Goal: Transaction & Acquisition: Purchase product/service

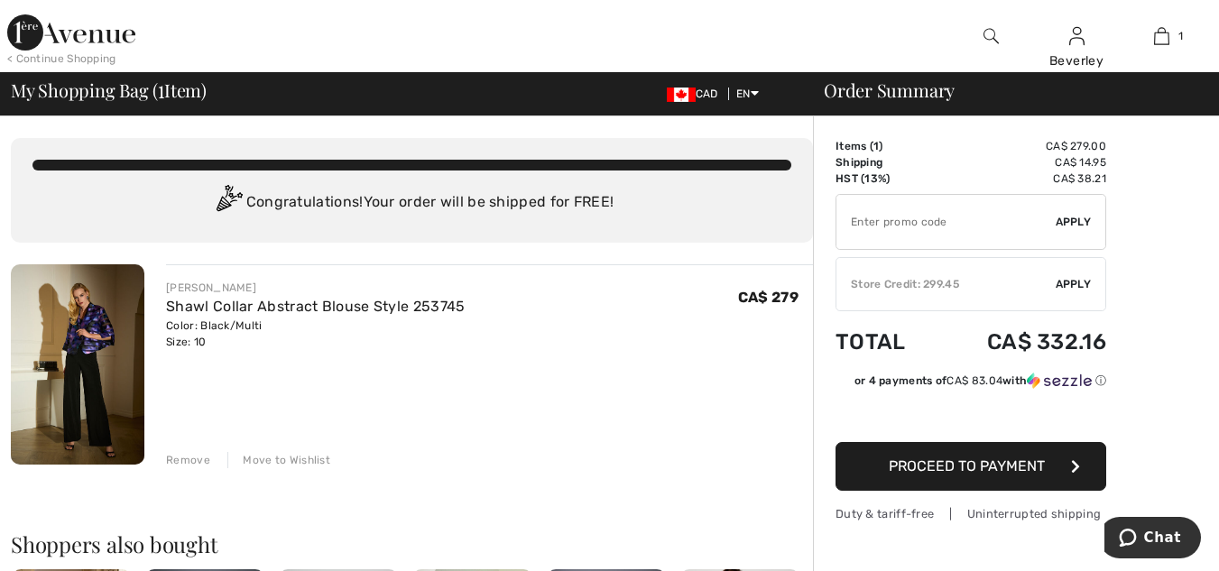
click at [531, 176] on div "You are only CA$ 0.00 away from FREE SHIPPING! Continue Shopping > Congratulati…" at bounding box center [412, 190] width 802 height 105
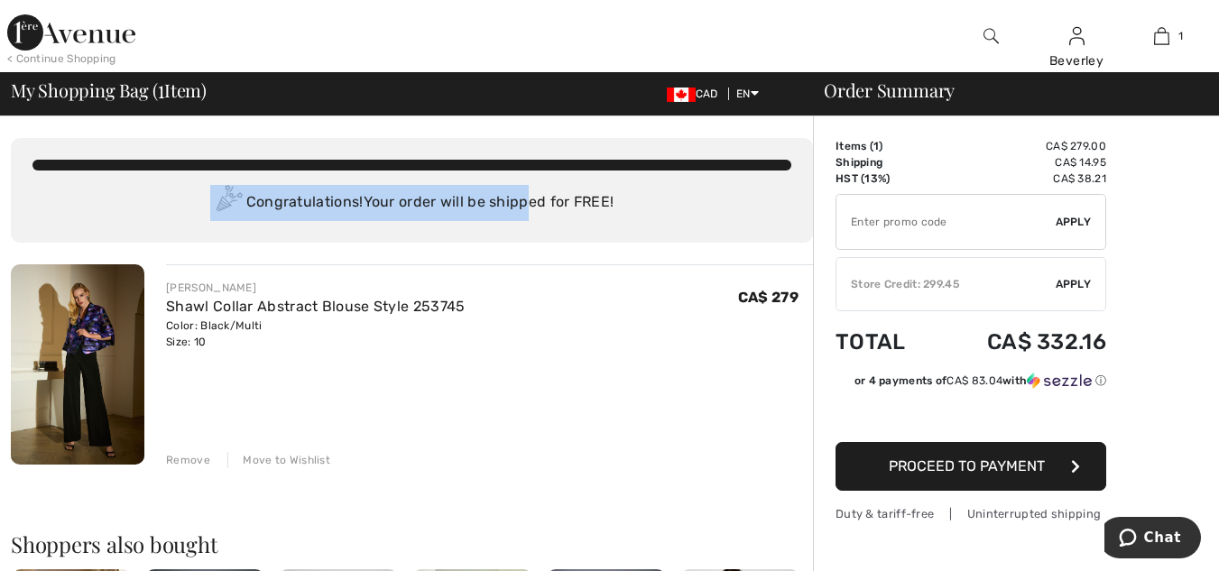
click at [531, 171] on div "You are only CA$ 0.00 away from FREE SHIPPING! Continue Shopping > Congratulati…" at bounding box center [412, 190] width 802 height 105
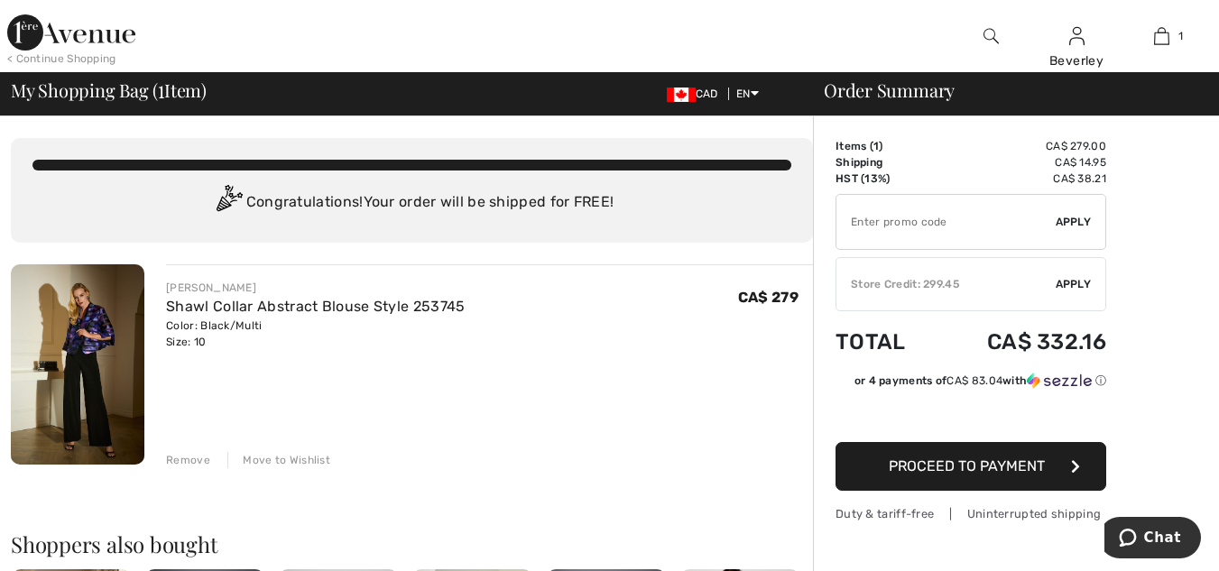
click at [702, 322] on div "JOSEPH RIBKOFF Shawl Collar Abstract Blouse Style 253745 Color: Black/Multi Siz…" at bounding box center [489, 315] width 647 height 70
click at [1082, 280] on span "Apply" at bounding box center [1074, 284] width 36 height 16
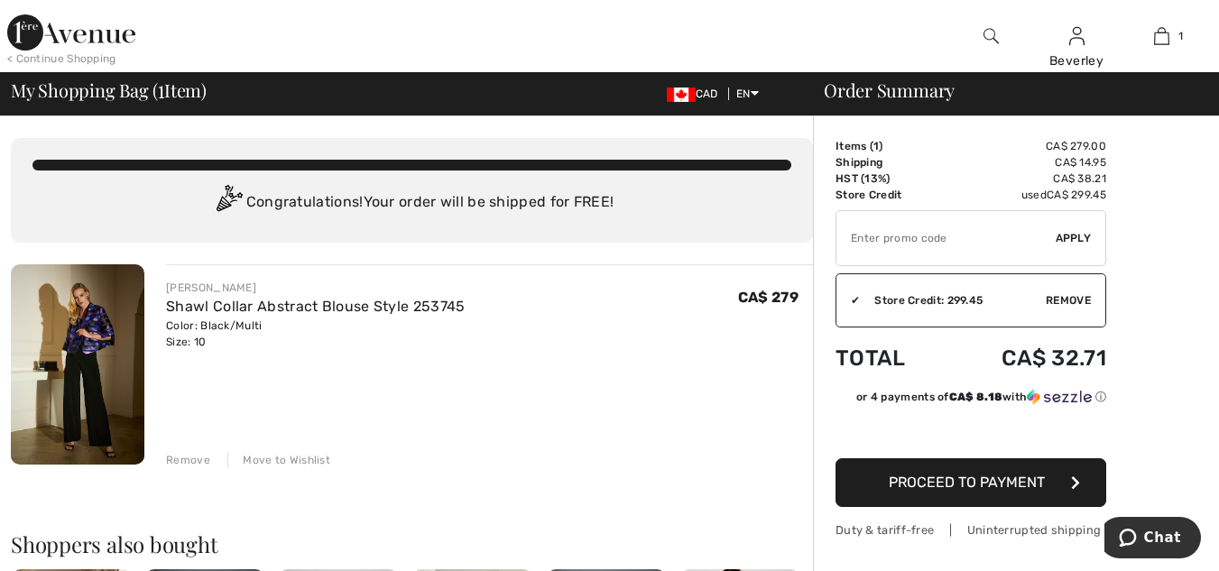
click at [963, 485] on span "Proceed to Payment" at bounding box center [967, 482] width 156 height 17
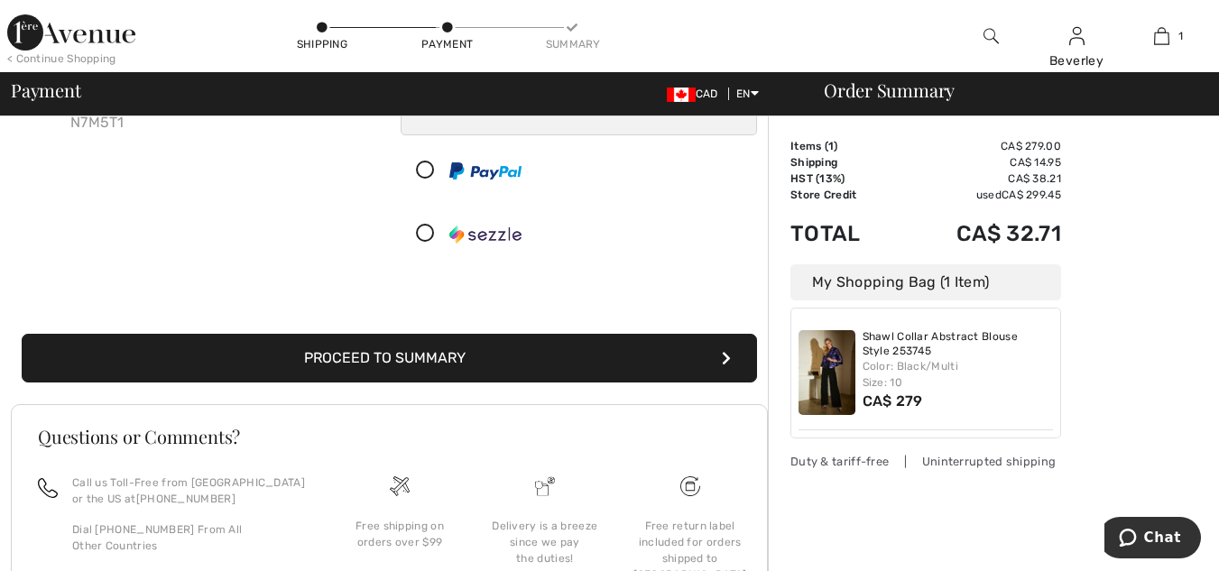
scroll to position [271, 0]
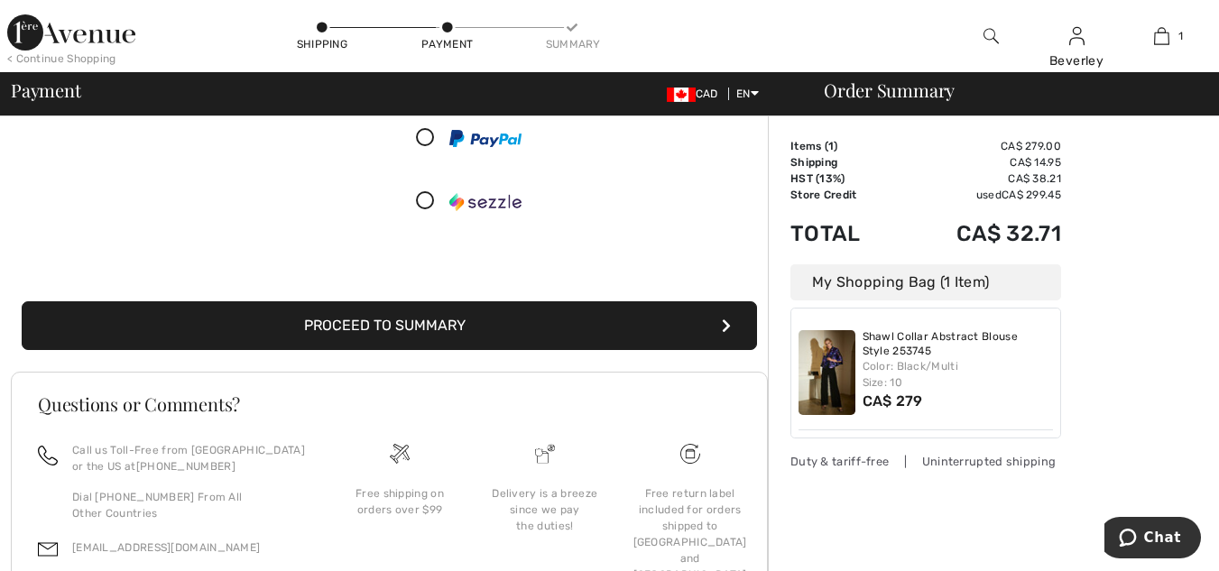
click at [373, 325] on button "Proceed to Summary" at bounding box center [389, 325] width 735 height 49
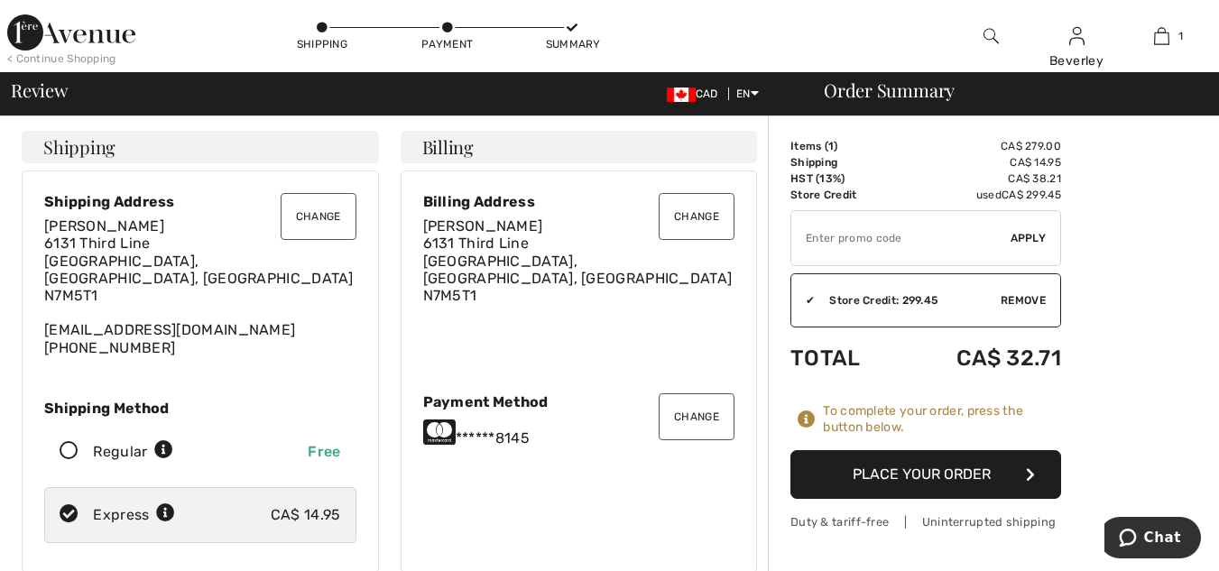
click at [66, 442] on icon at bounding box center [69, 451] width 48 height 19
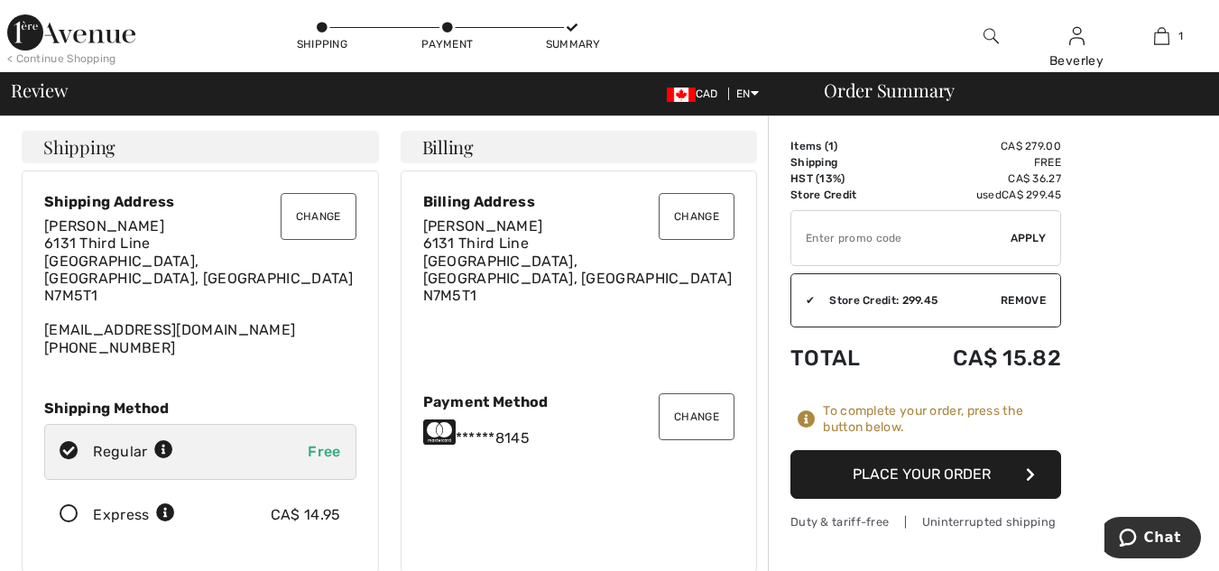
click at [912, 480] on button "Place Your Order" at bounding box center [925, 474] width 271 height 49
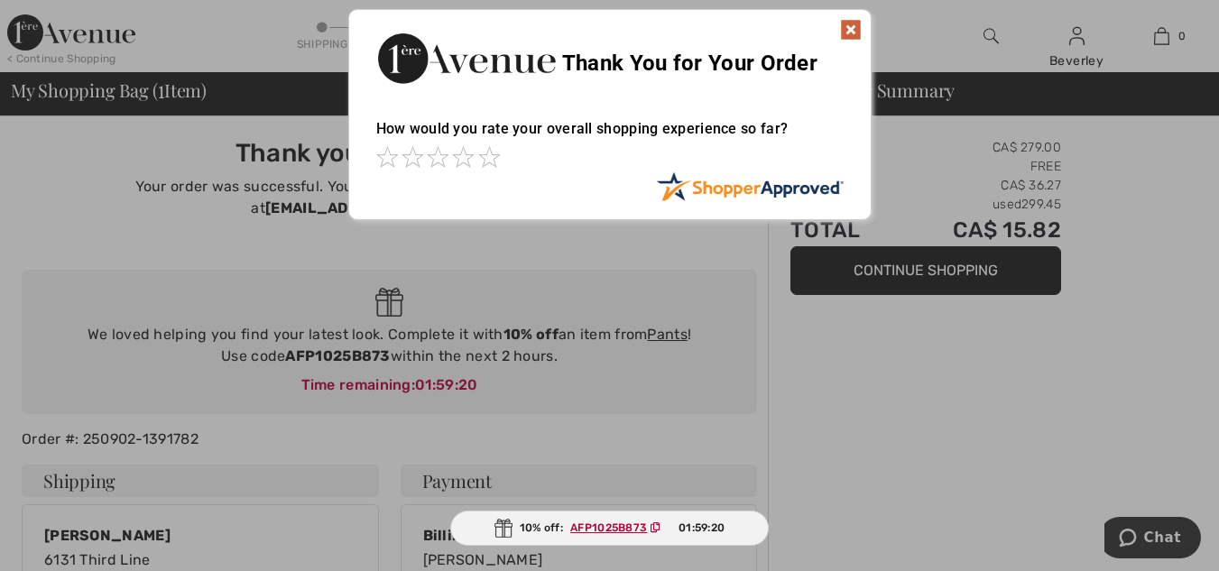
click at [854, 22] on img at bounding box center [851, 30] width 22 height 22
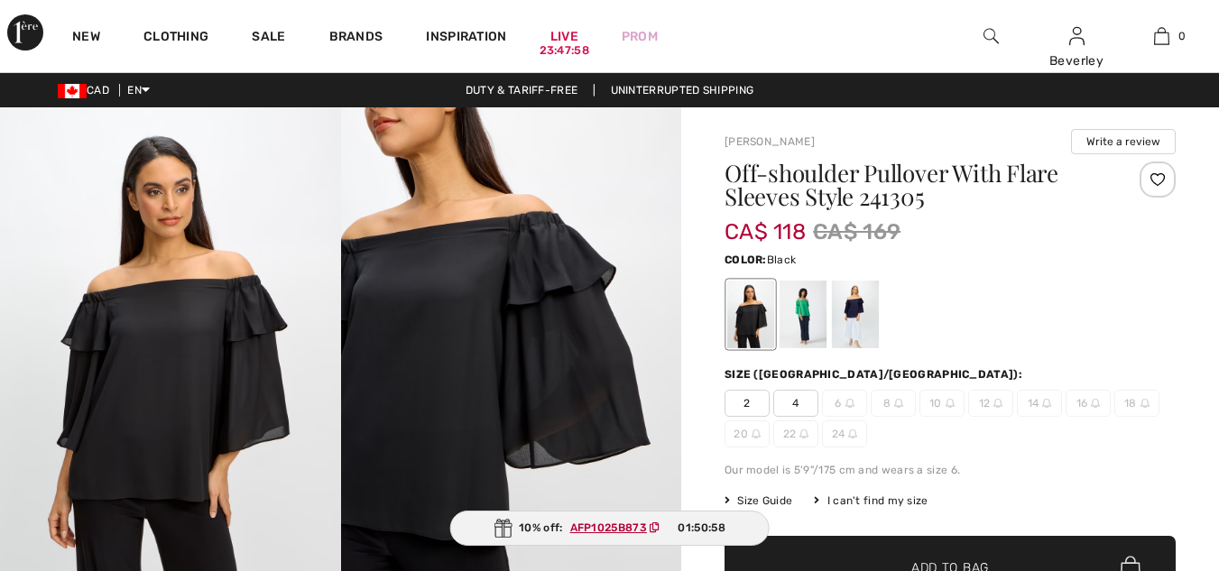
drag, startPoint x: 0, startPoint y: 0, endPoint x: 801, endPoint y: 306, distance: 857.7
click at [802, 308] on div at bounding box center [803, 315] width 47 height 68
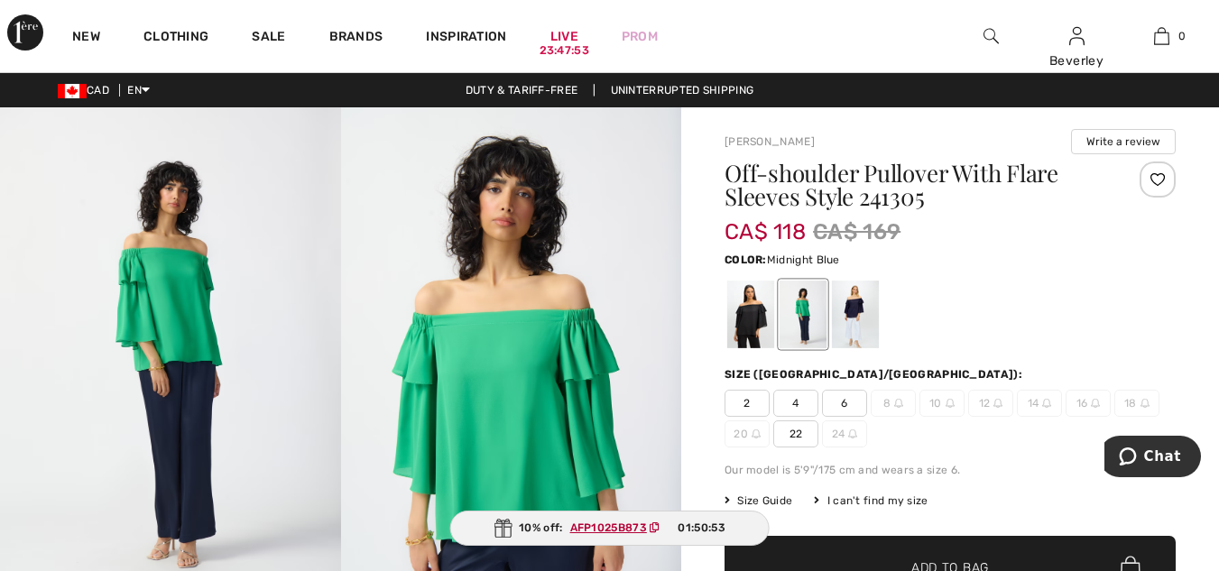
click at [857, 312] on div at bounding box center [855, 315] width 47 height 68
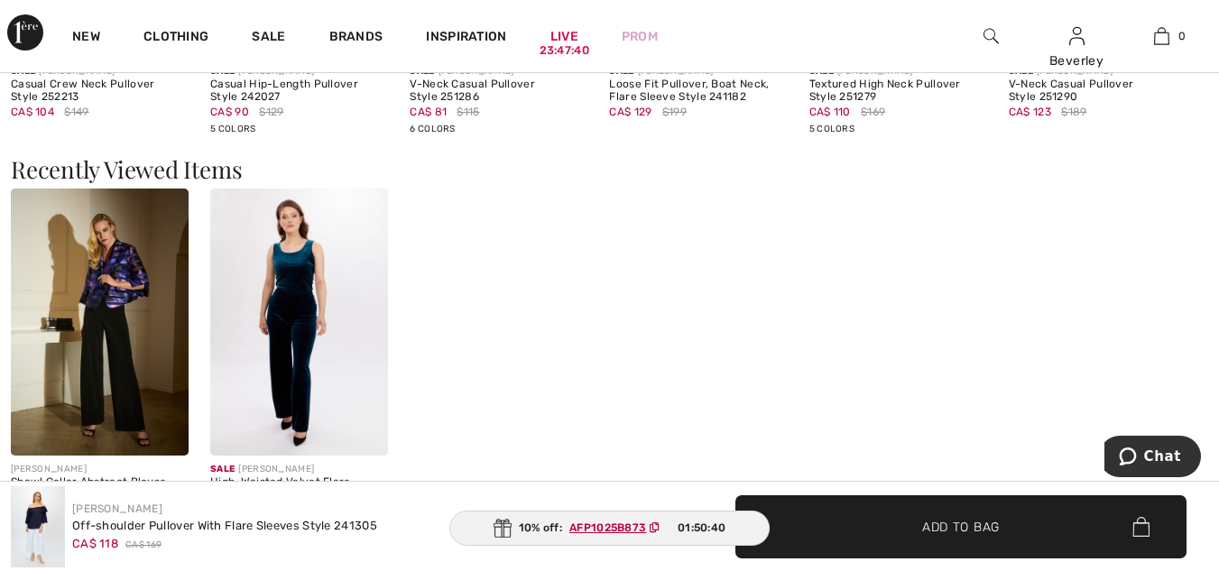
scroll to position [1444, 0]
